Goal: Communication & Community: Share content

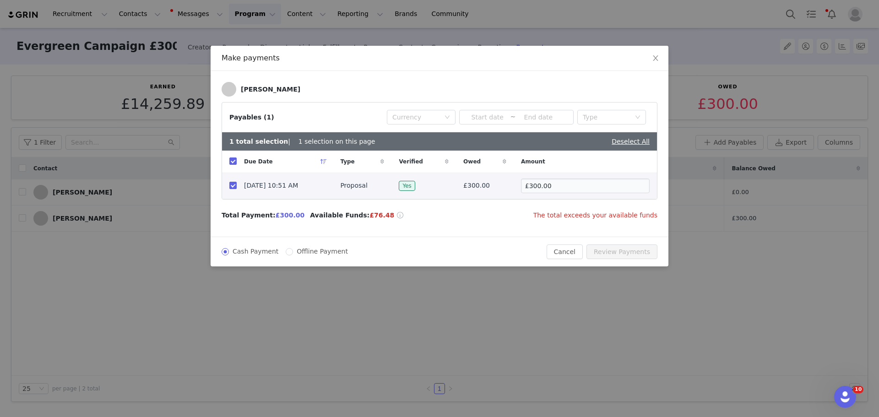
click at [328, 329] on div "Make payments Louise Czurka Payables (1) Currency ~ Type 1 total selection | 1 …" at bounding box center [439, 208] width 879 height 417
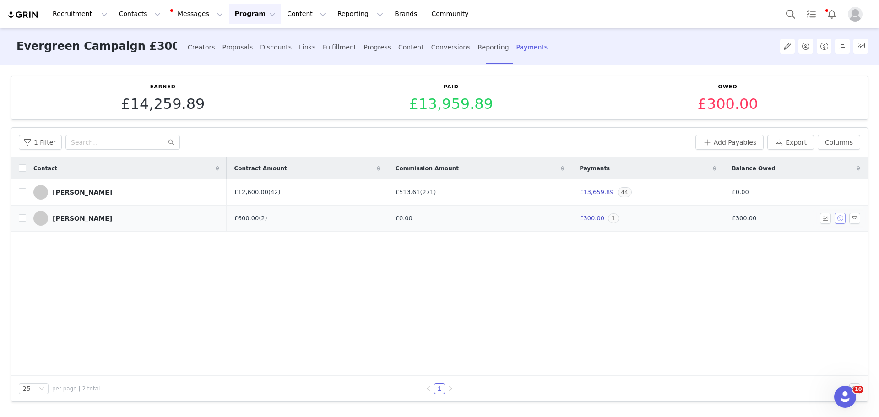
click at [839, 219] on button "button" at bounding box center [839, 218] width 11 height 11
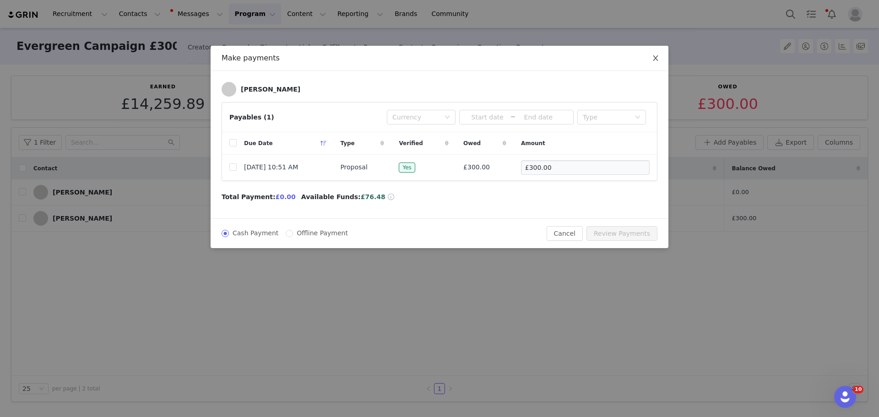
click at [656, 56] on icon "icon: close" at bounding box center [655, 57] width 7 height 7
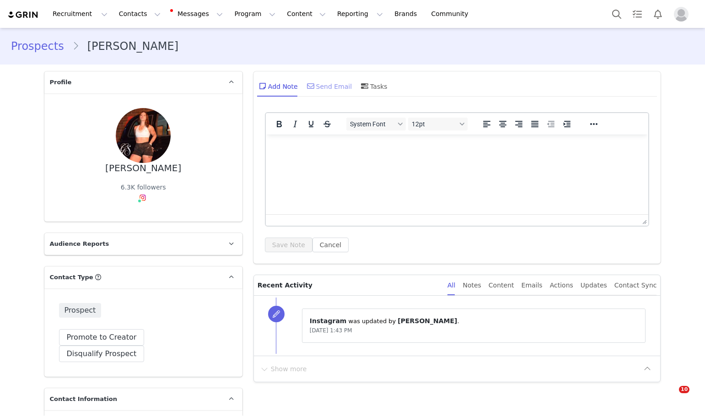
click at [333, 78] on div "Send Email" at bounding box center [328, 86] width 47 height 22
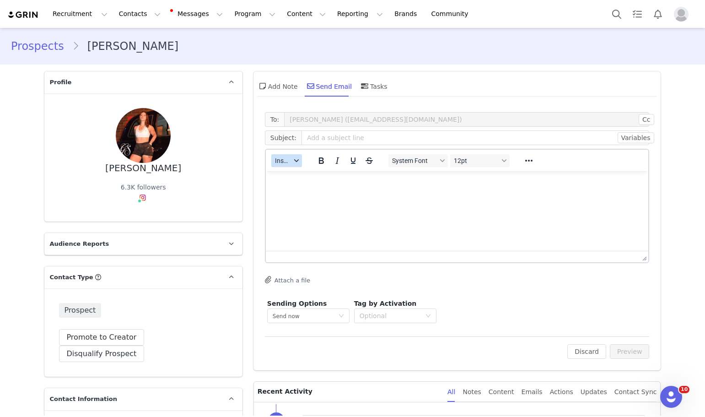
click at [276, 158] on span "Insert" at bounding box center [283, 160] width 16 height 7
click at [281, 180] on div "Insert Template" at bounding box center [317, 176] width 82 height 11
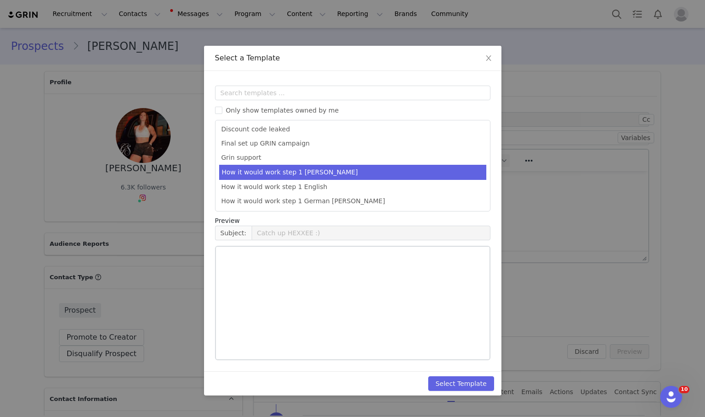
click at [319, 172] on li "How it would work step 1 [PERSON_NAME]" at bounding box center [352, 172] width 267 height 15
type input "HEXXEE Partnership Next Steps 🥳"
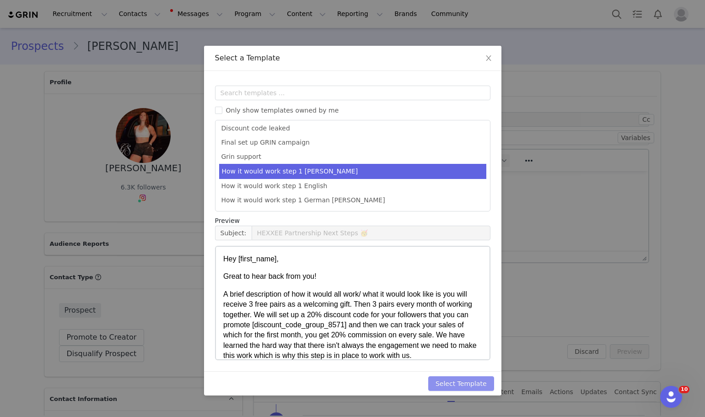
click at [474, 381] on button "Select Template" at bounding box center [461, 383] width 66 height 15
type input "HEXXEE Partnership Next Steps 🥳"
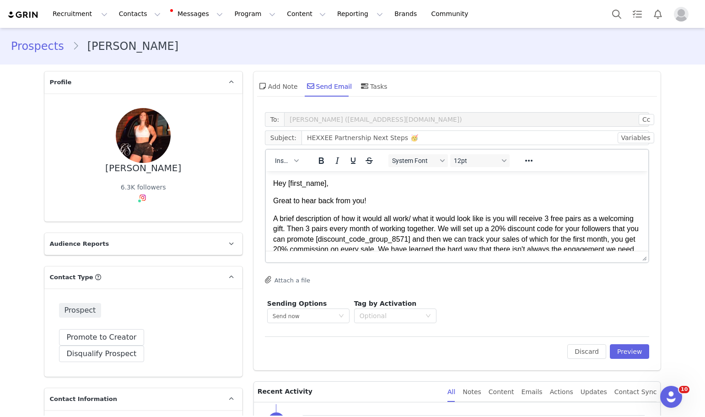
scroll to position [0, 0]
click at [642, 350] on button "Preview" at bounding box center [630, 351] width 40 height 15
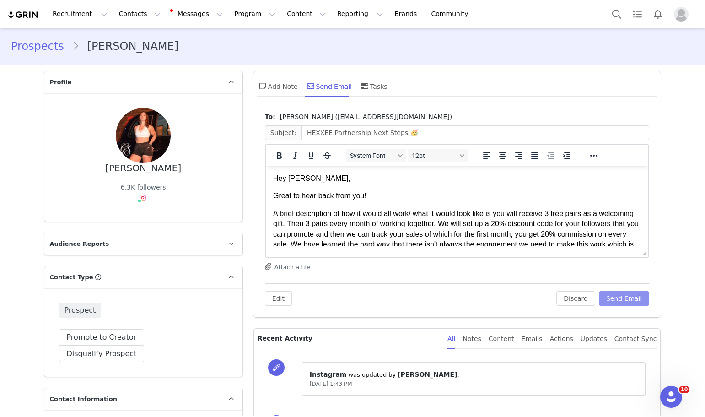
click at [614, 297] on button "Send Email" at bounding box center [624, 298] width 51 height 15
